Goal: Information Seeking & Learning: Find specific fact

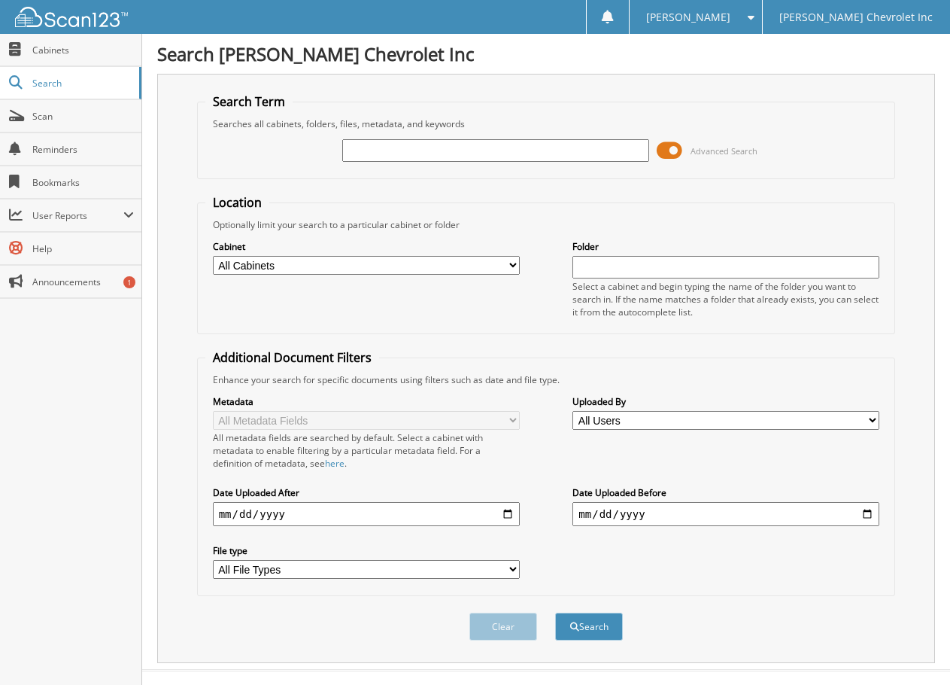
click at [545, 144] on input "text" at bounding box center [495, 150] width 307 height 23
click at [758, 199] on fieldset "Location Optionally limit your search to a particular cabinet or folder Cabinet…" at bounding box center [546, 264] width 699 height 140
click at [671, 147] on span at bounding box center [670, 150] width 26 height 23
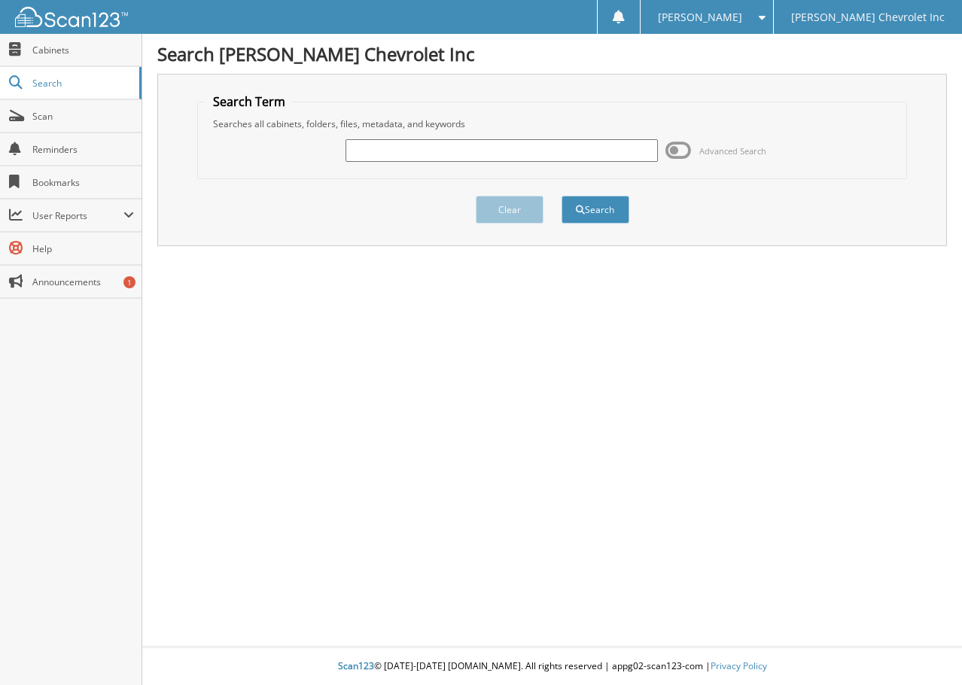
click at [567, 153] on input "text" at bounding box center [500, 150] width 311 height 23
type input "[PERSON_NAME]"
click at [597, 211] on button "Search" at bounding box center [595, 210] width 68 height 28
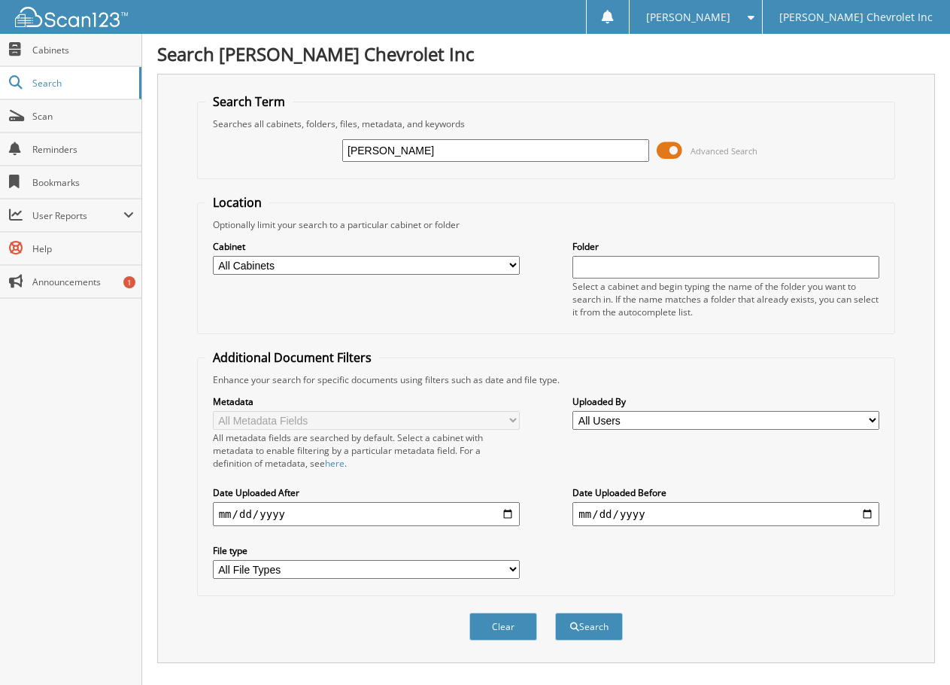
click at [670, 142] on span at bounding box center [670, 150] width 26 height 23
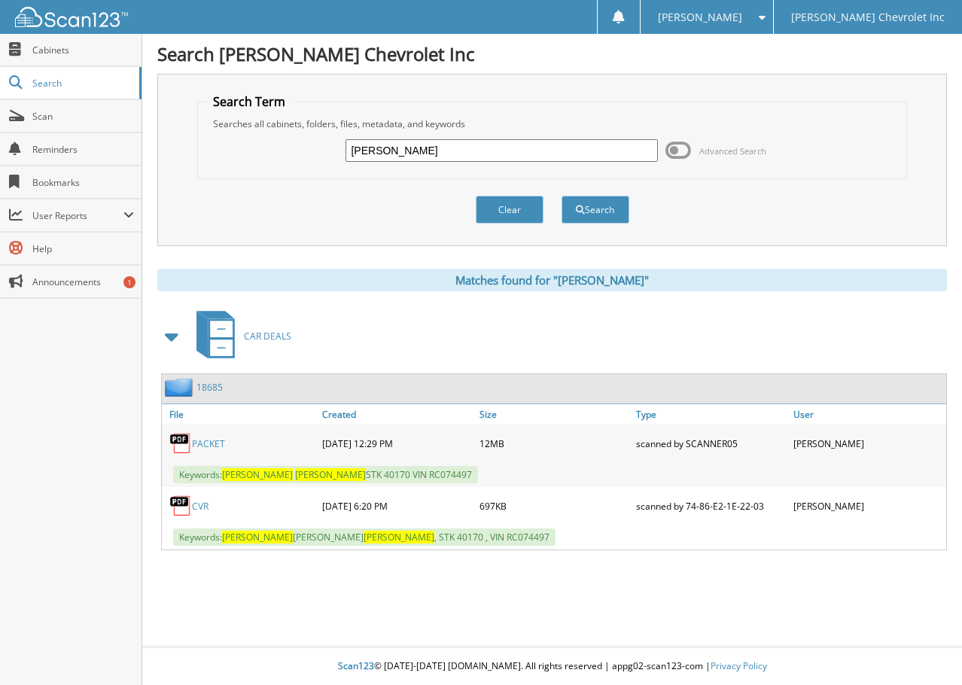
click at [208, 442] on link "PACKET" at bounding box center [208, 443] width 33 height 13
